Goal: Information Seeking & Learning: Learn about a topic

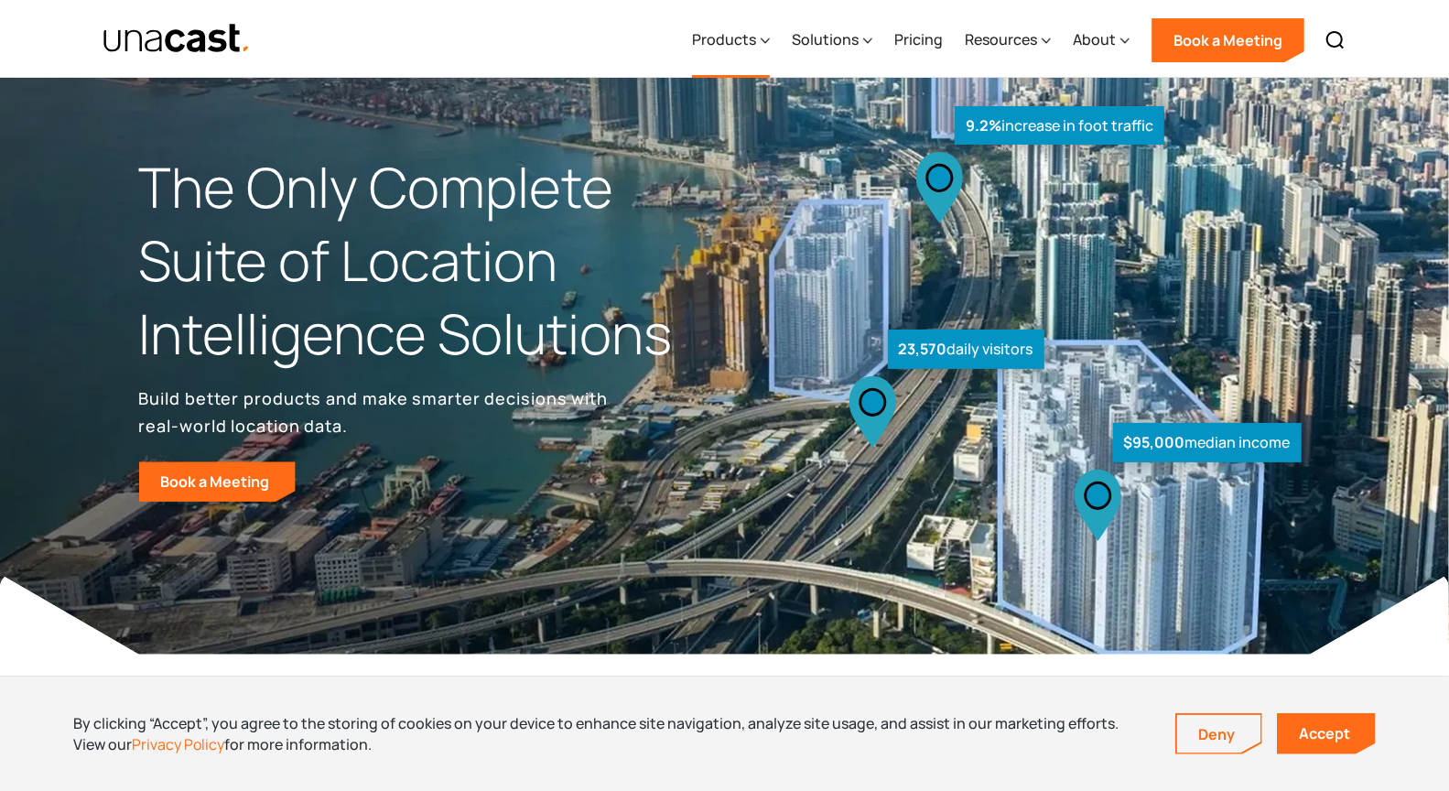
click at [745, 47] on div "Products" at bounding box center [724, 39] width 64 height 22
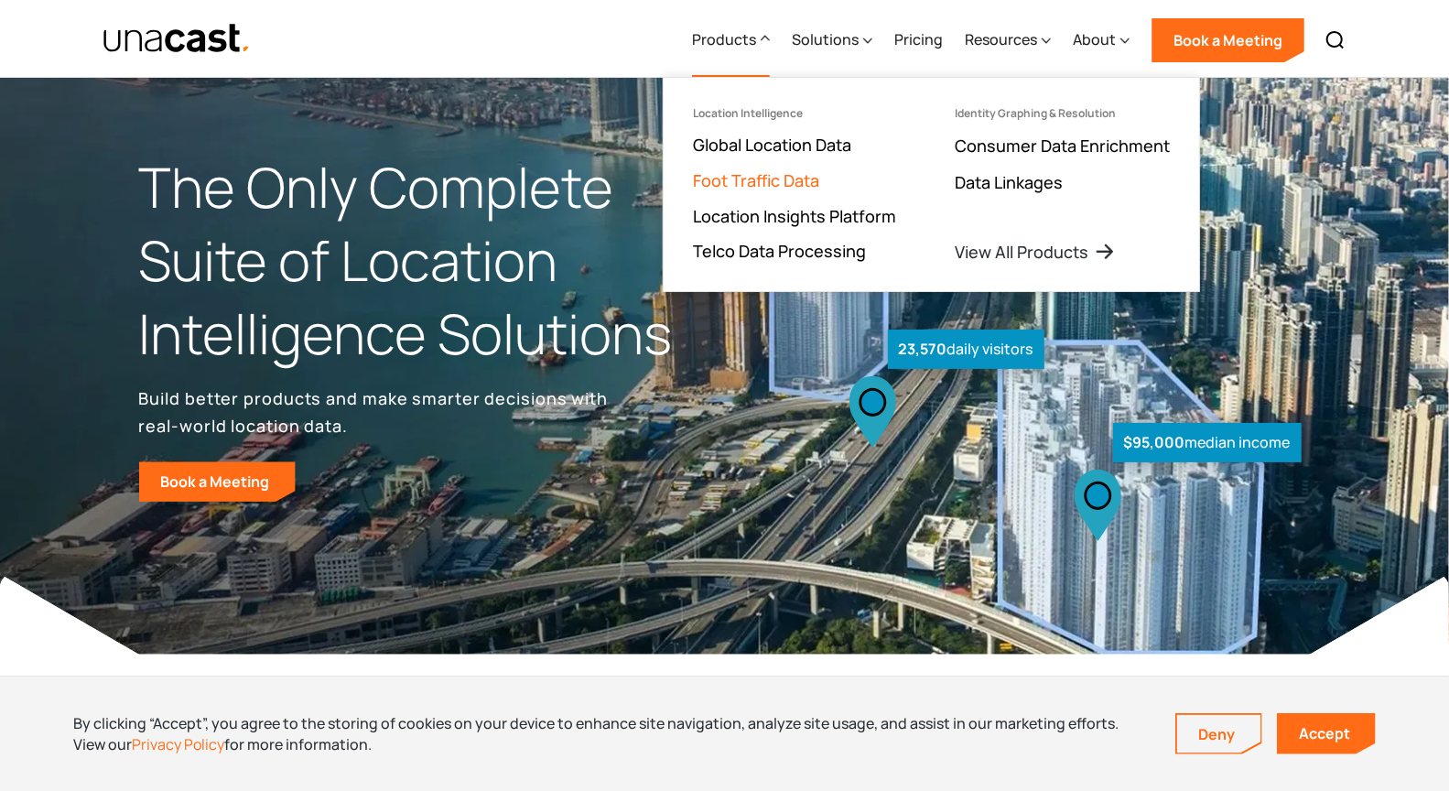
click at [776, 179] on link "Foot Traffic Data" at bounding box center [756, 180] width 126 height 22
